Goal: Task Accomplishment & Management: Use online tool/utility

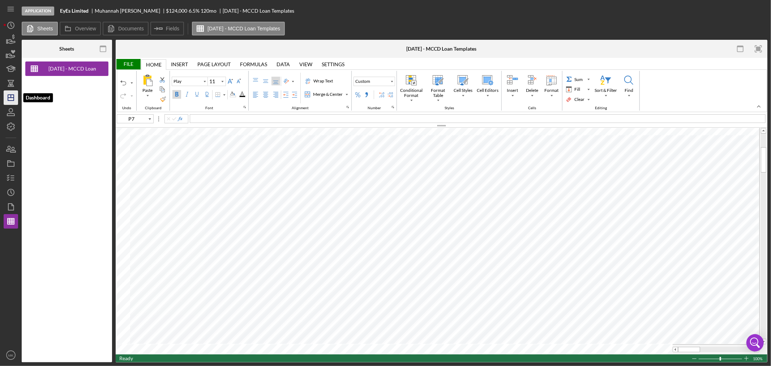
click at [11, 99] on icon "Icon/Dashboard" at bounding box center [11, 98] width 18 height 18
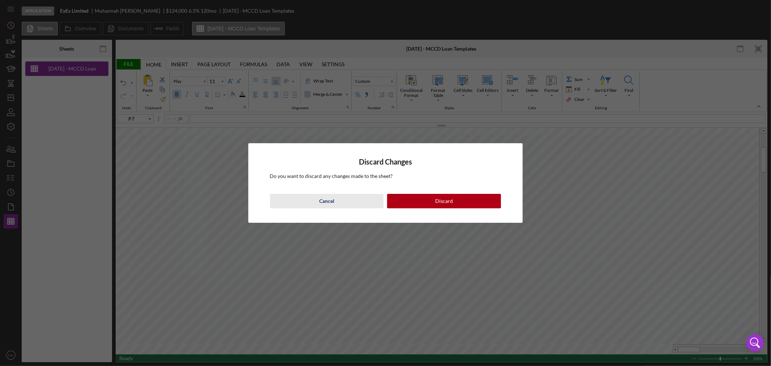
click at [331, 197] on div "Cancel" at bounding box center [326, 201] width 15 height 14
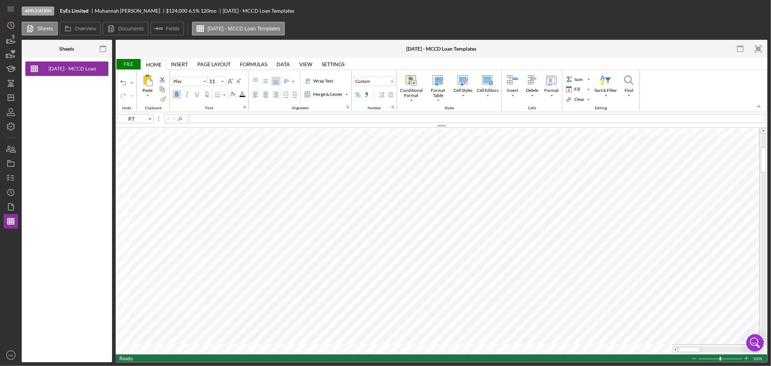
click at [126, 63] on div "File" at bounding box center [128, 64] width 25 height 10
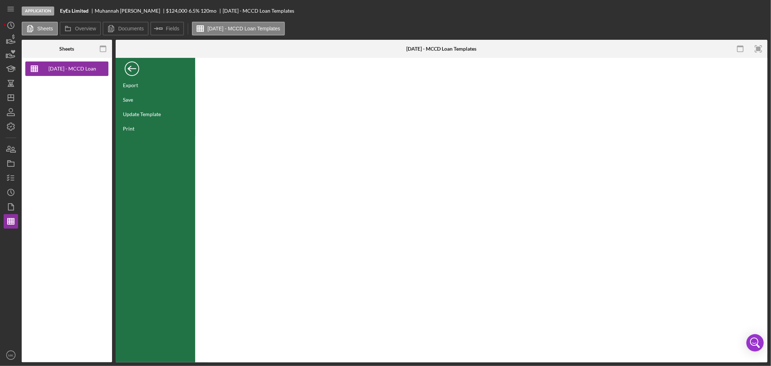
click at [131, 65] on div "Back" at bounding box center [132, 67] width 14 height 14
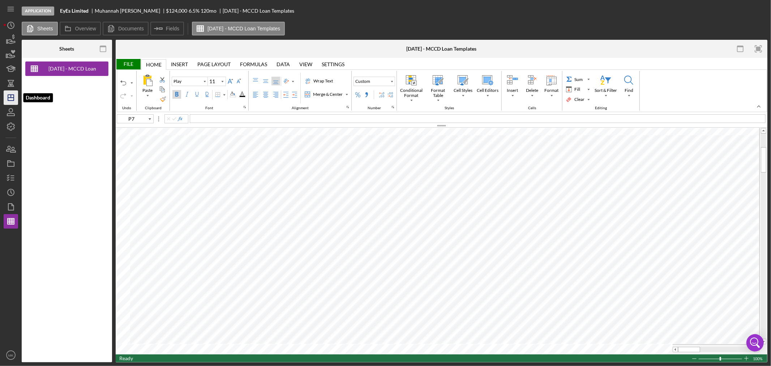
click at [12, 98] on icon "Icon/Dashboard" at bounding box center [11, 98] width 18 height 18
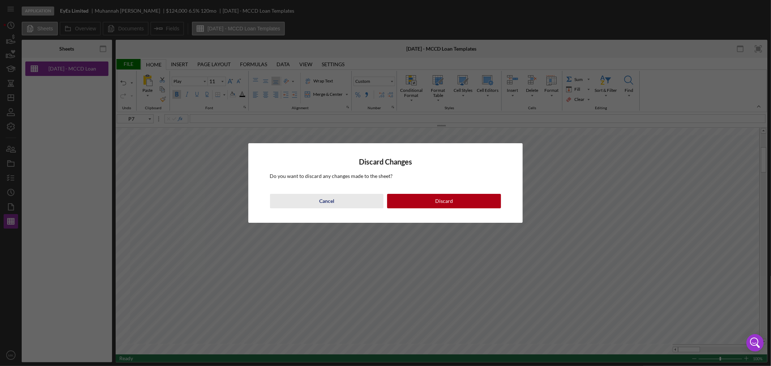
click at [322, 199] on div "Cancel" at bounding box center [326, 201] width 15 height 14
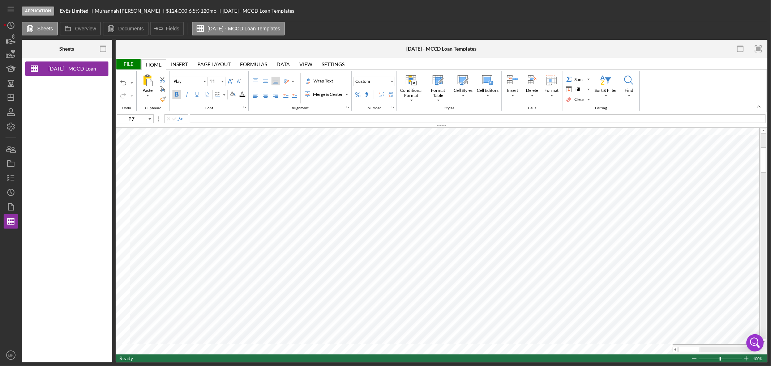
click at [128, 64] on div "File" at bounding box center [128, 64] width 25 height 10
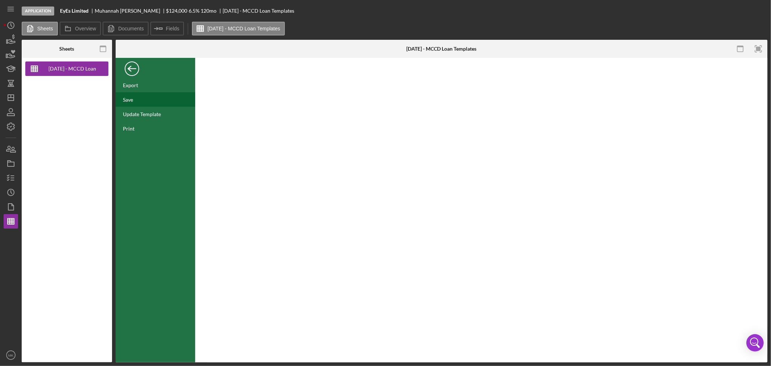
click at [132, 100] on div "Save" at bounding box center [128, 99] width 10 height 6
click at [11, 96] on icon "Icon/Dashboard" at bounding box center [11, 98] width 18 height 18
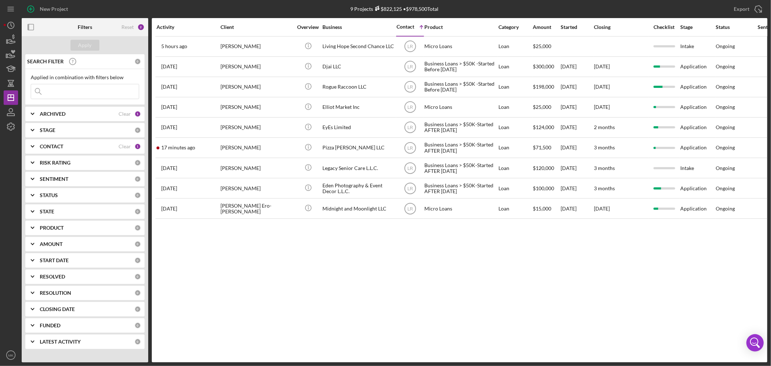
click at [46, 144] on b "CONTACT" at bounding box center [51, 146] width 23 height 6
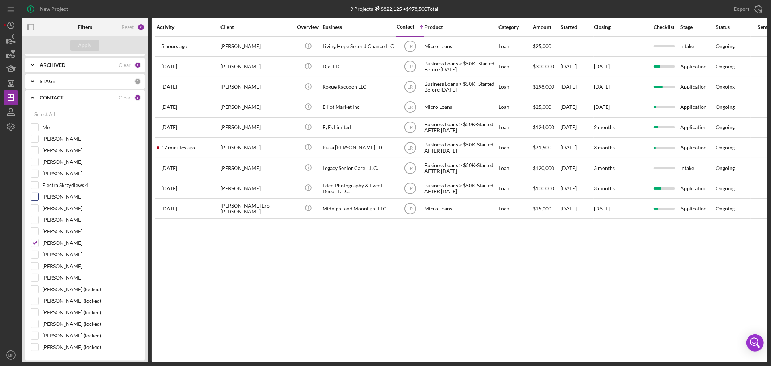
scroll to position [40, 0]
click at [34, 168] on input "[PERSON_NAME]" at bounding box center [34, 170] width 7 height 7
checkbox input "true"
click at [90, 46] on div "Apply" at bounding box center [84, 45] width 13 height 11
